Goal: Task Accomplishment & Management: Use online tool/utility

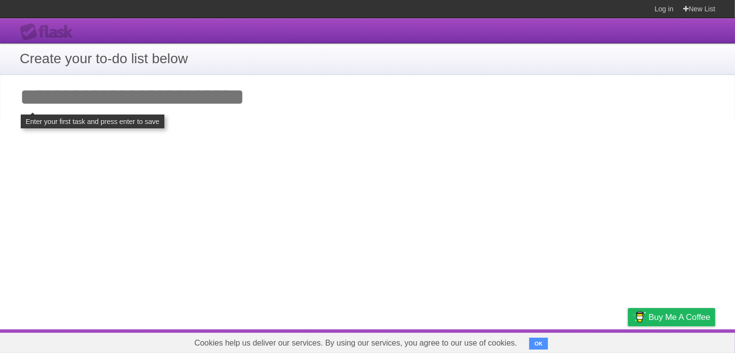
click at [102, 98] on input "Add your first task" at bounding box center [367, 97] width 735 height 45
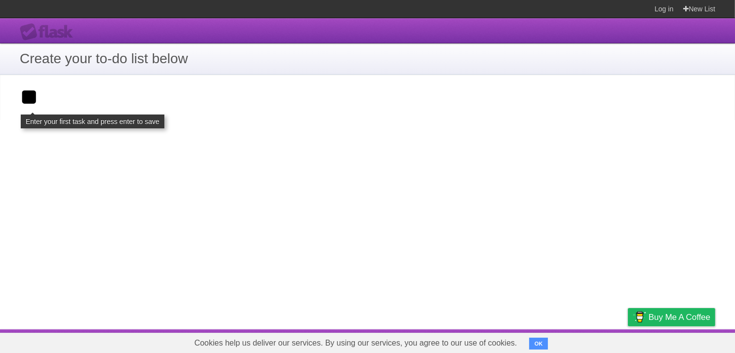
type input "**"
click input "**********" at bounding box center [0, 0] width 0 height 0
